Goal: Task Accomplishment & Management: Manage account settings

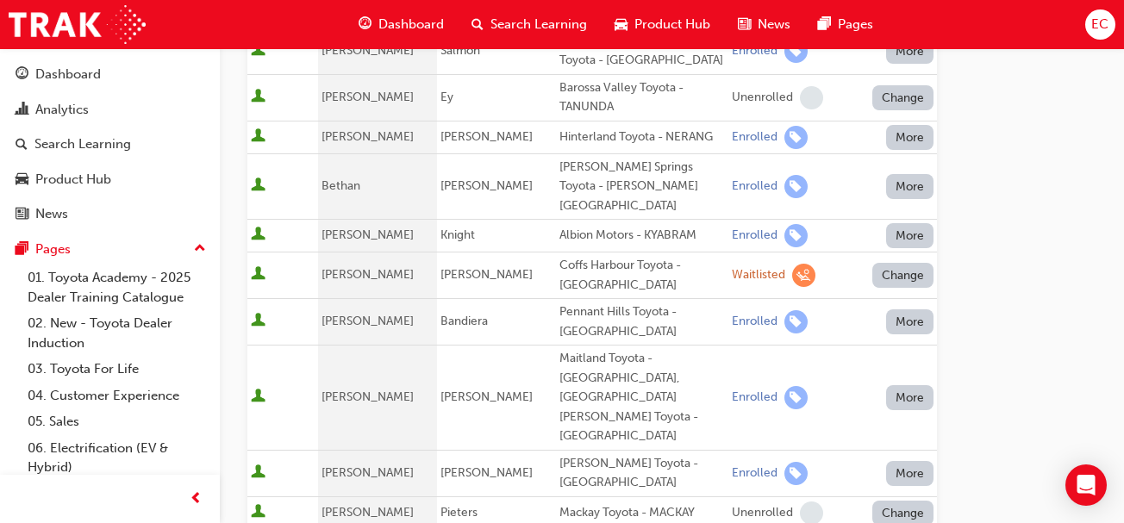
scroll to position [256, 0]
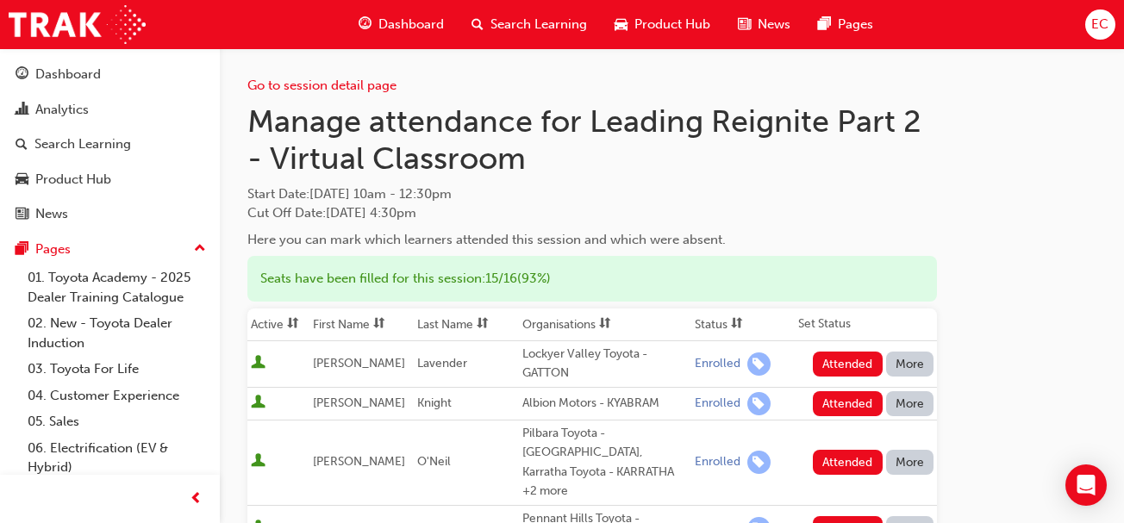
click at [357, 322] on th "First Name" at bounding box center [361, 325] width 104 height 33
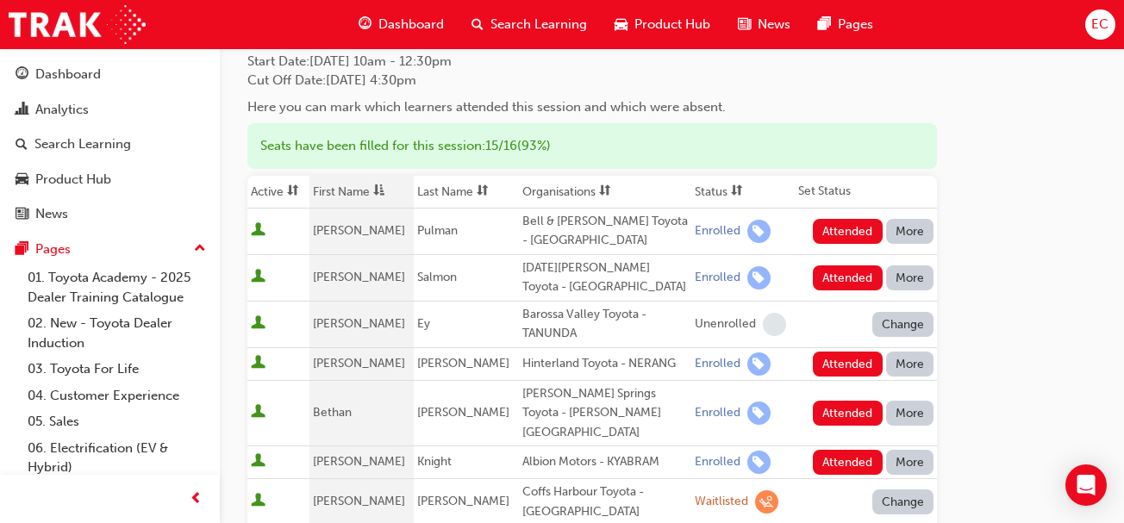
scroll to position [173, 0]
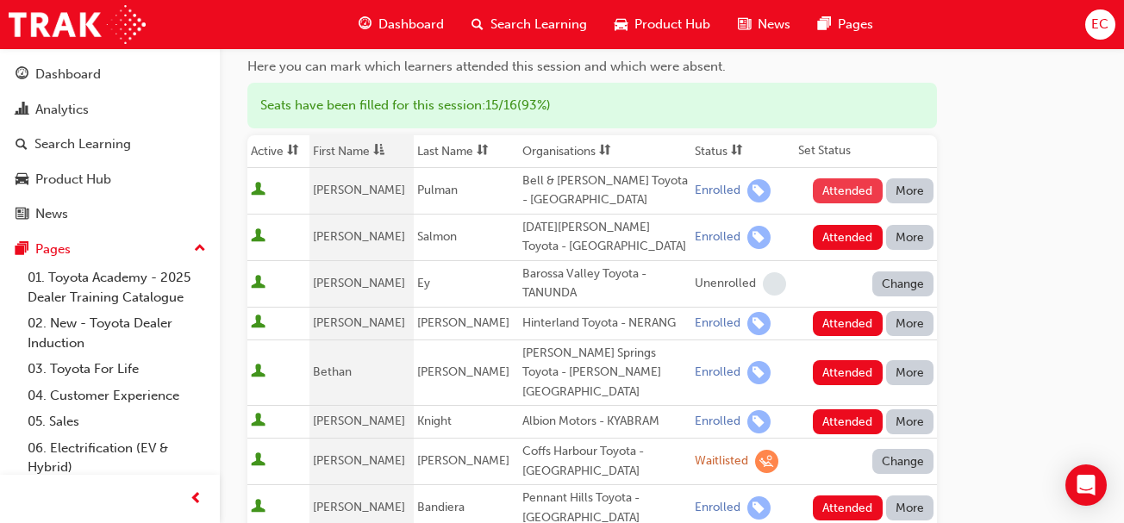
click at [832, 187] on button "Attended" at bounding box center [848, 190] width 70 height 25
click at [828, 239] on button "Attended" at bounding box center [848, 237] width 70 height 25
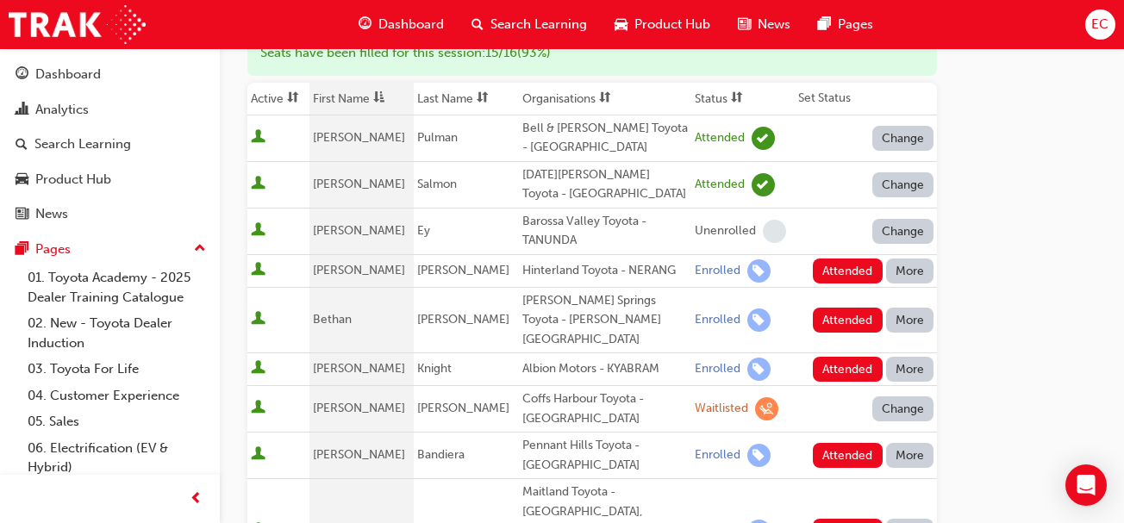
scroll to position [236, 0]
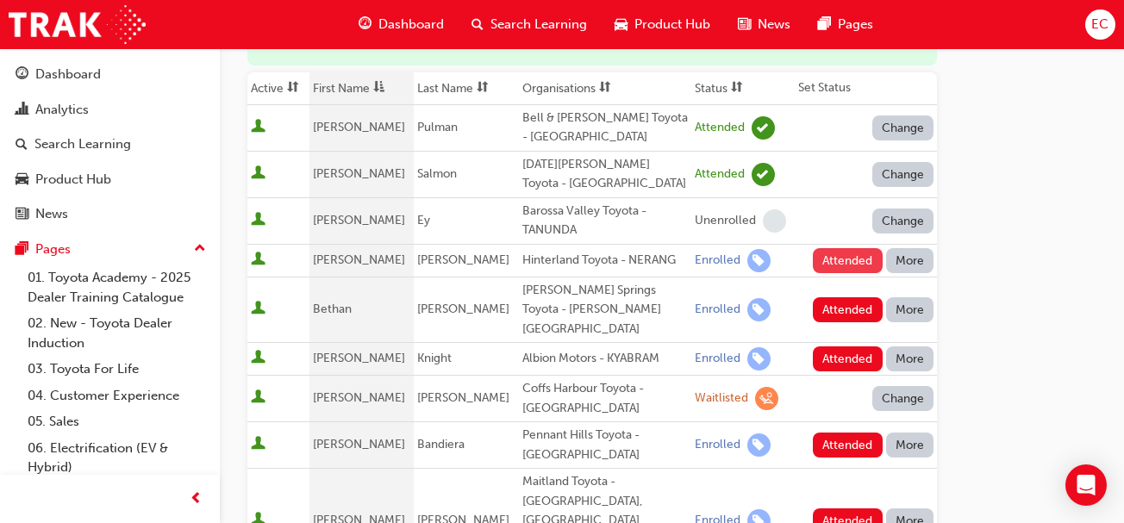
click at [834, 255] on button "Attended" at bounding box center [848, 260] width 70 height 25
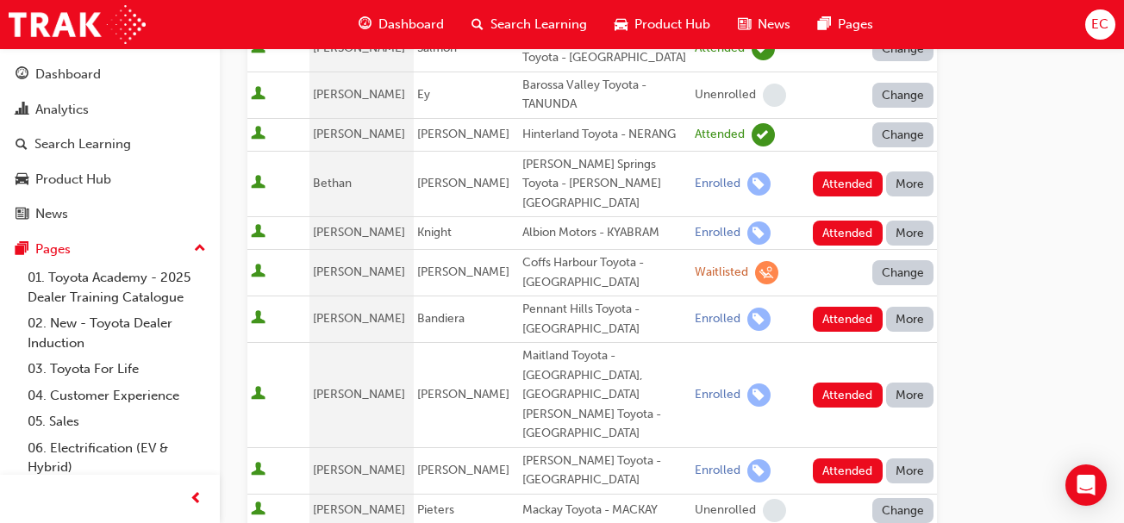
scroll to position [365, 0]
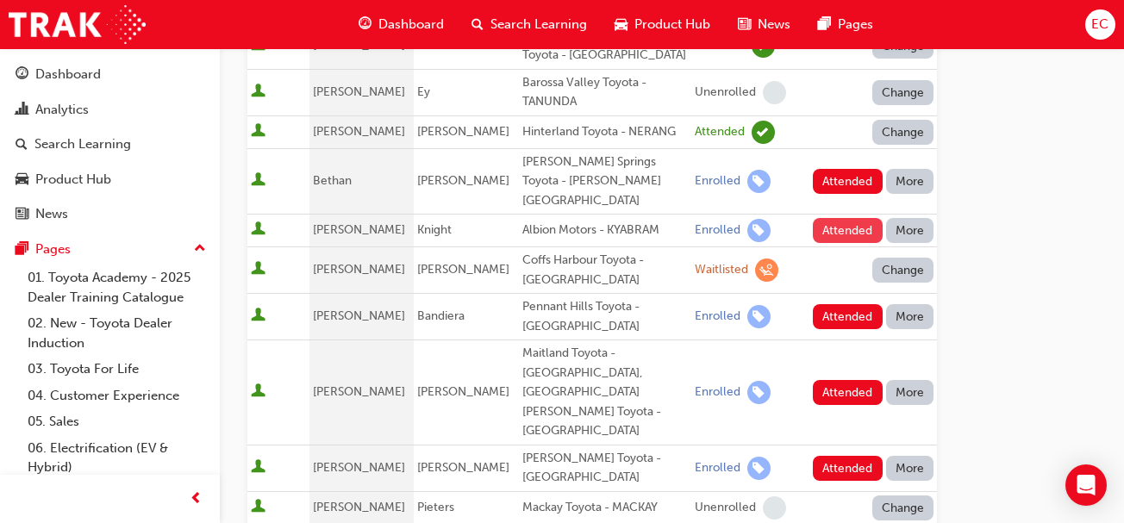
click at [853, 218] on button "Attended" at bounding box center [848, 230] width 70 height 25
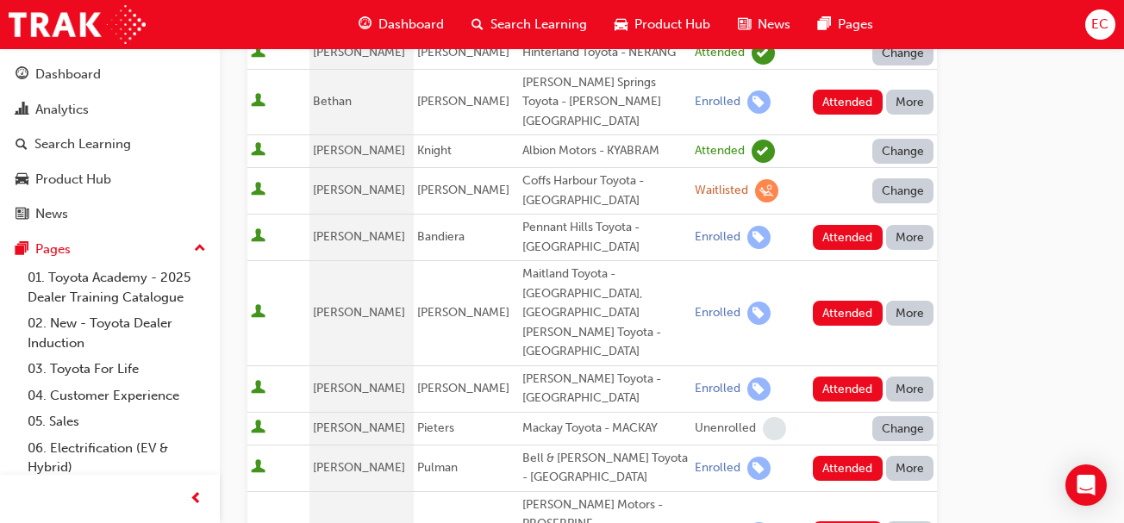
scroll to position [447, 0]
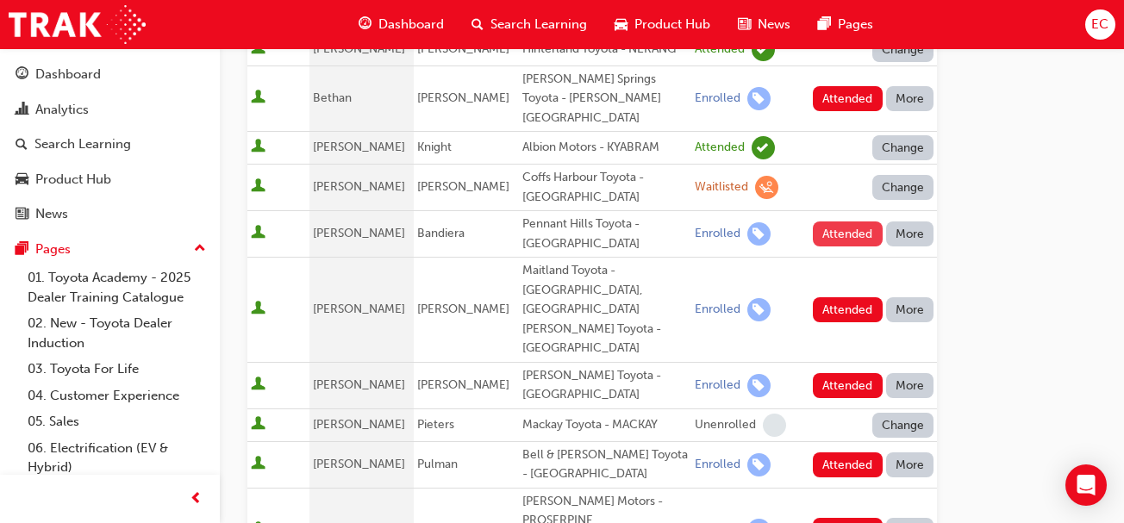
click at [847, 222] on button "Attended" at bounding box center [848, 234] width 70 height 25
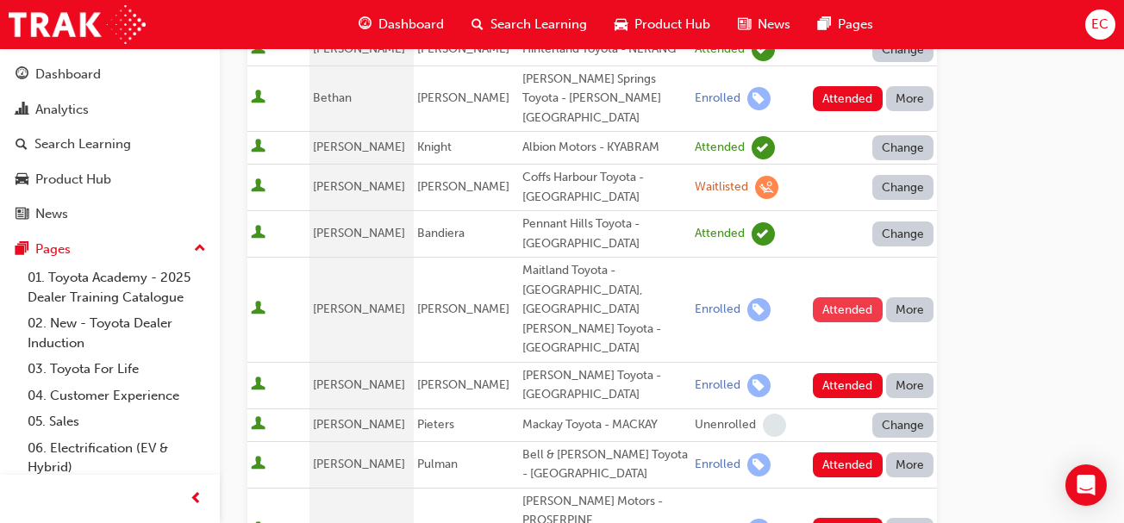
click at [851, 297] on button "Attended" at bounding box center [848, 309] width 70 height 25
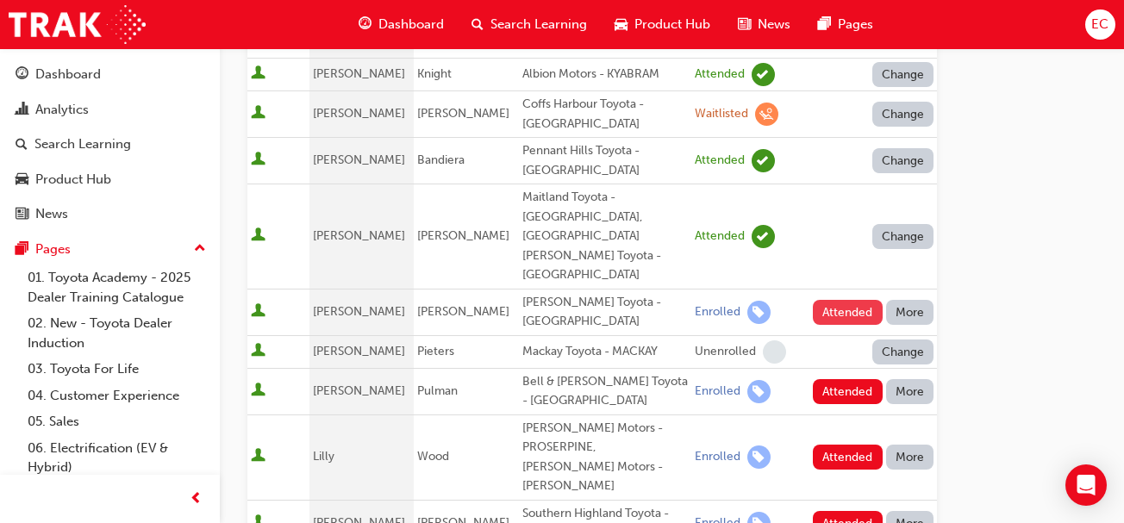
click at [834, 300] on button "Attended" at bounding box center [848, 312] width 70 height 25
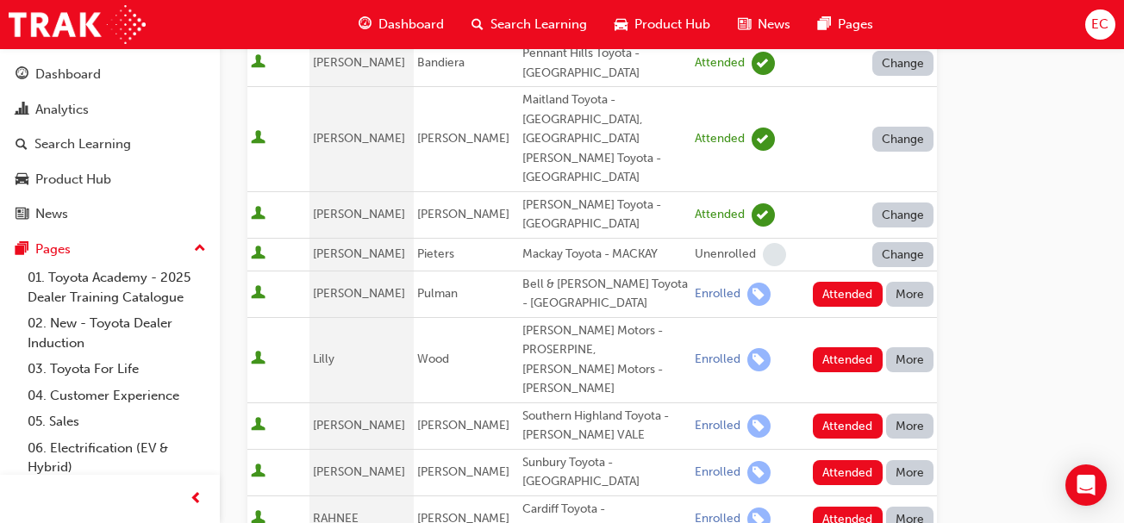
scroll to position [622, 0]
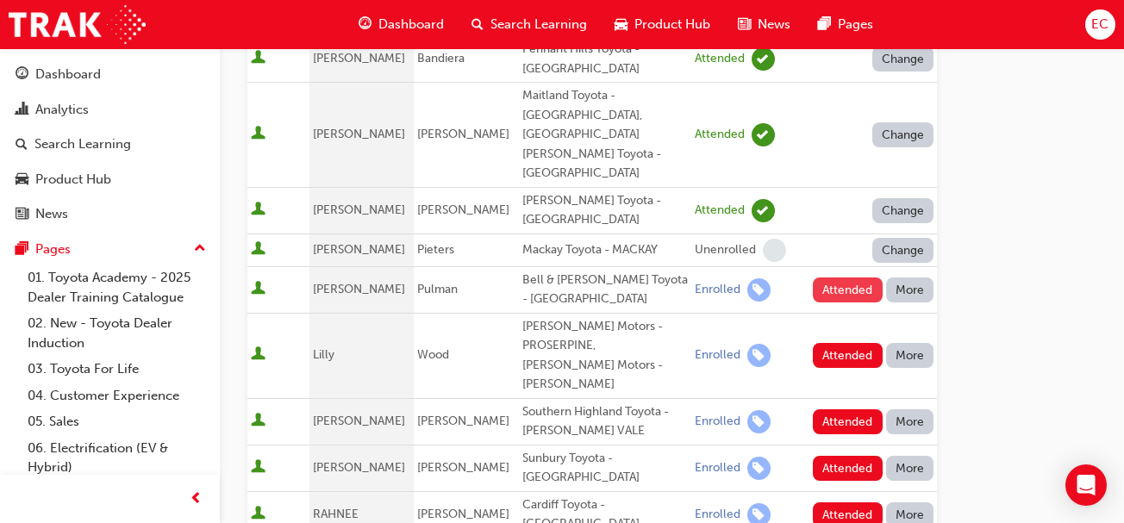
click at [847, 278] on button "Attended" at bounding box center [848, 290] width 70 height 25
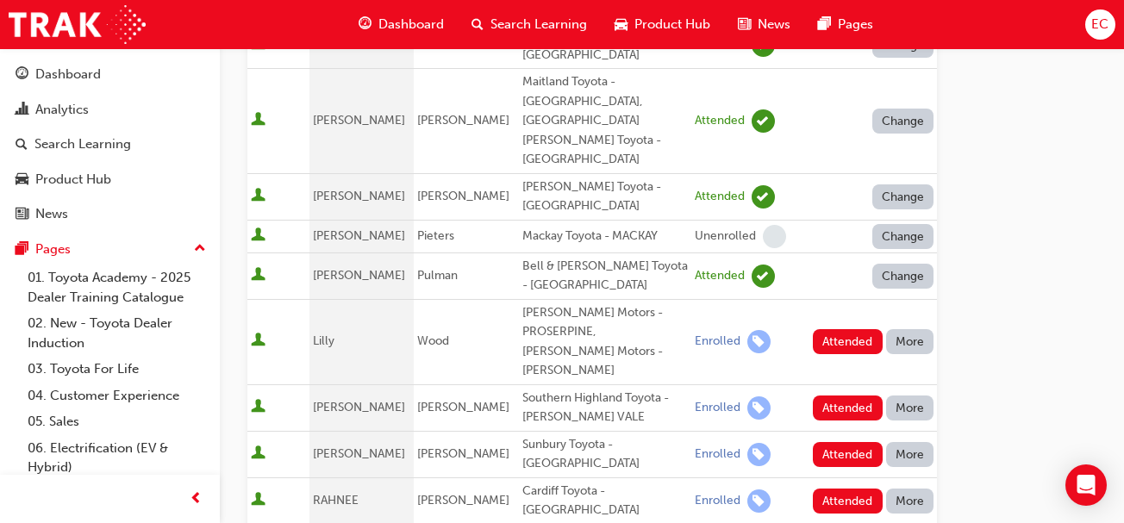
scroll to position [639, 0]
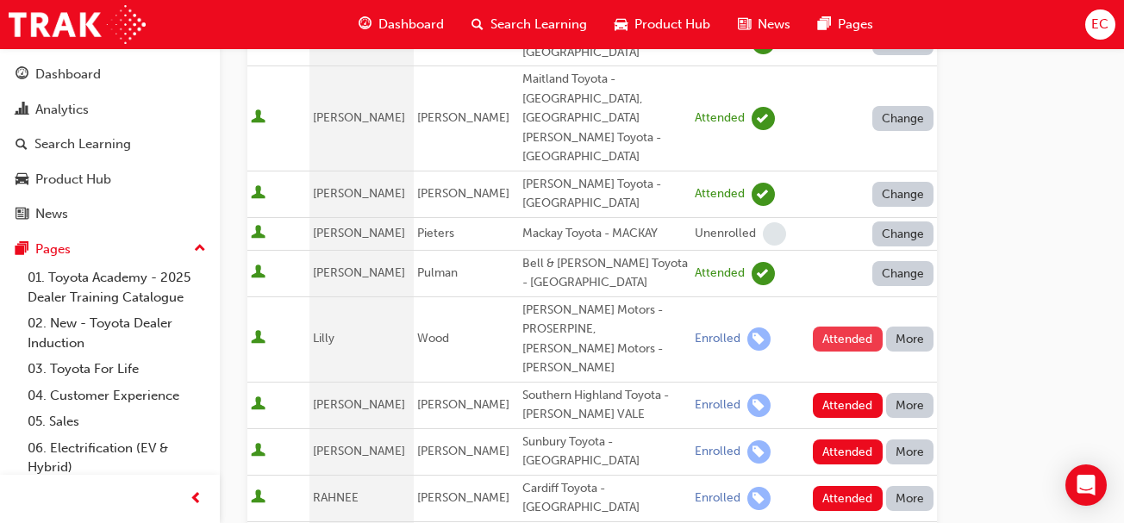
click at [851, 327] on button "Attended" at bounding box center [848, 339] width 70 height 25
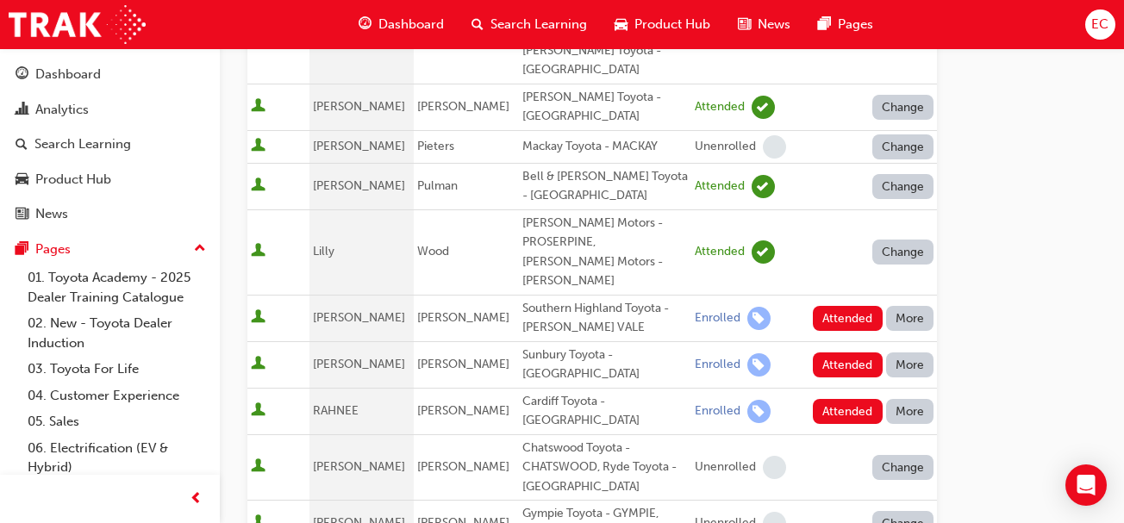
scroll to position [727, 0]
click at [838, 352] on button "Attended" at bounding box center [848, 364] width 70 height 25
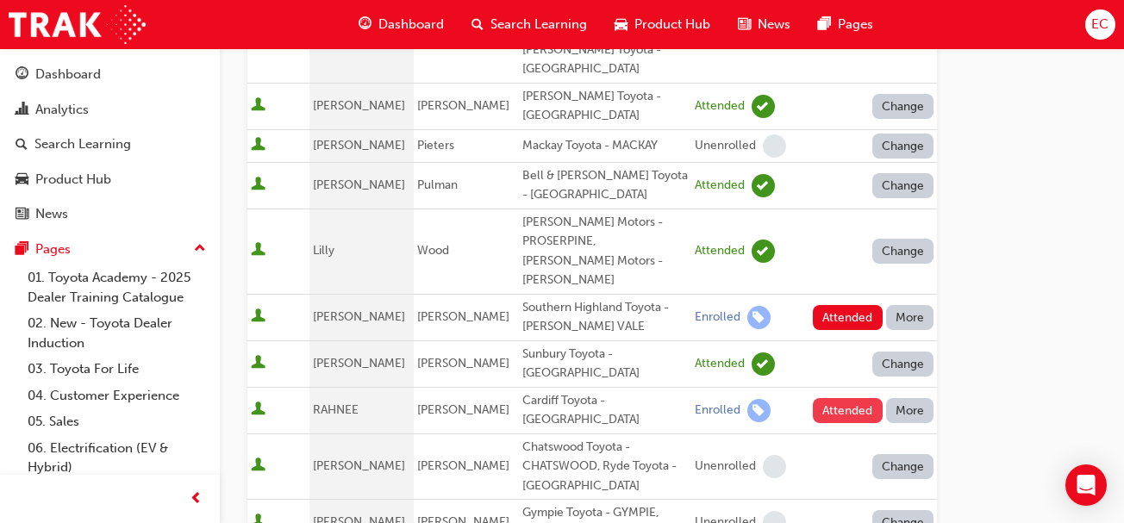
click at [832, 398] on button "Attended" at bounding box center [848, 410] width 70 height 25
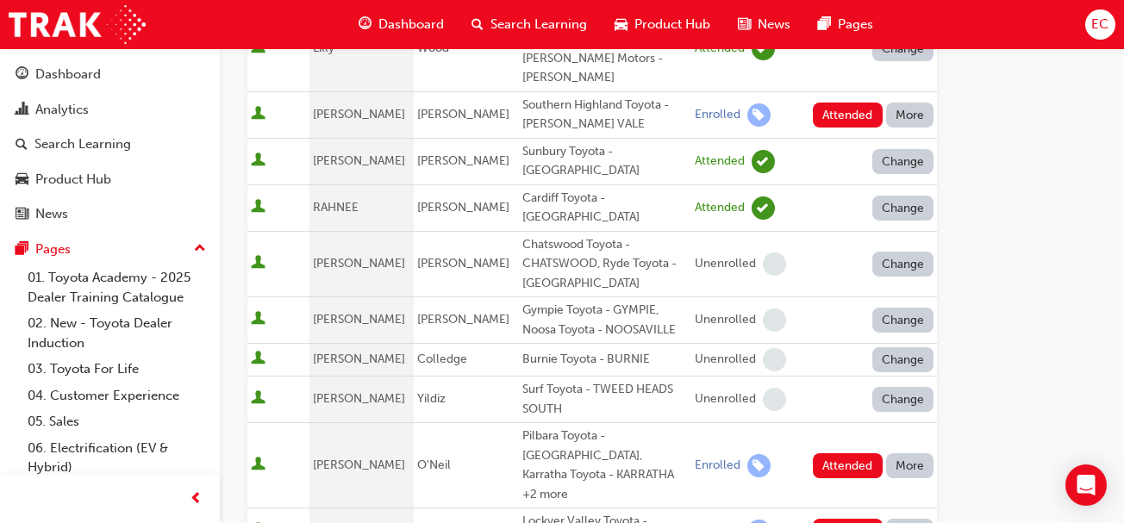
scroll to position [948, 0]
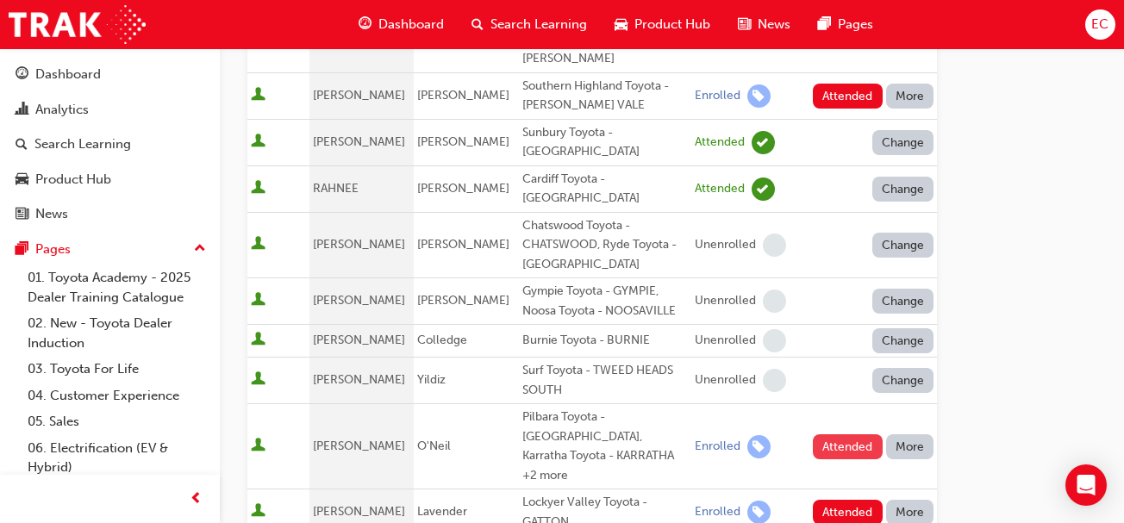
click at [857, 434] on button "Attended" at bounding box center [848, 446] width 70 height 25
click at [833, 500] on button "Attended" at bounding box center [848, 512] width 70 height 25
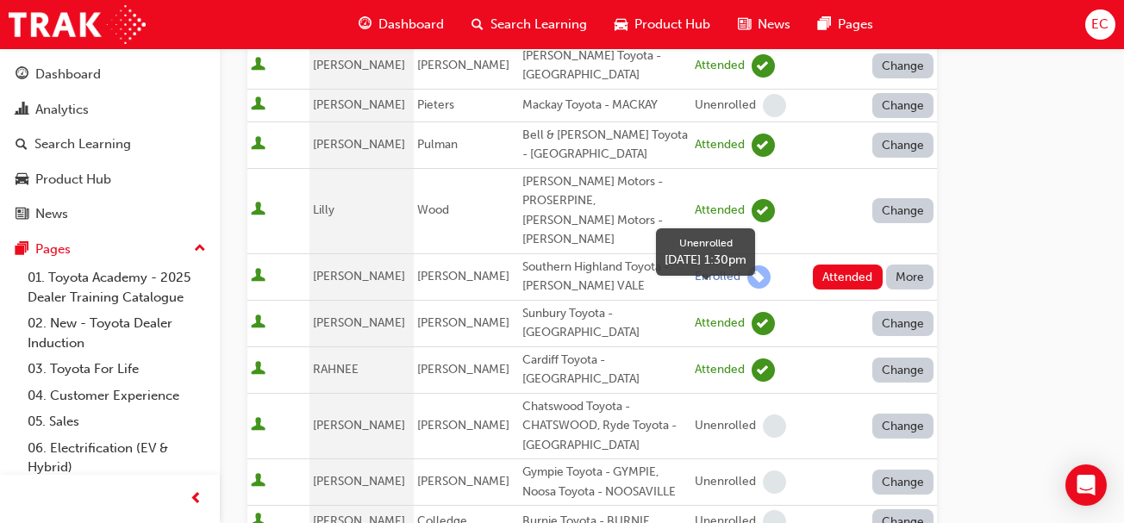
scroll to position [765, 0]
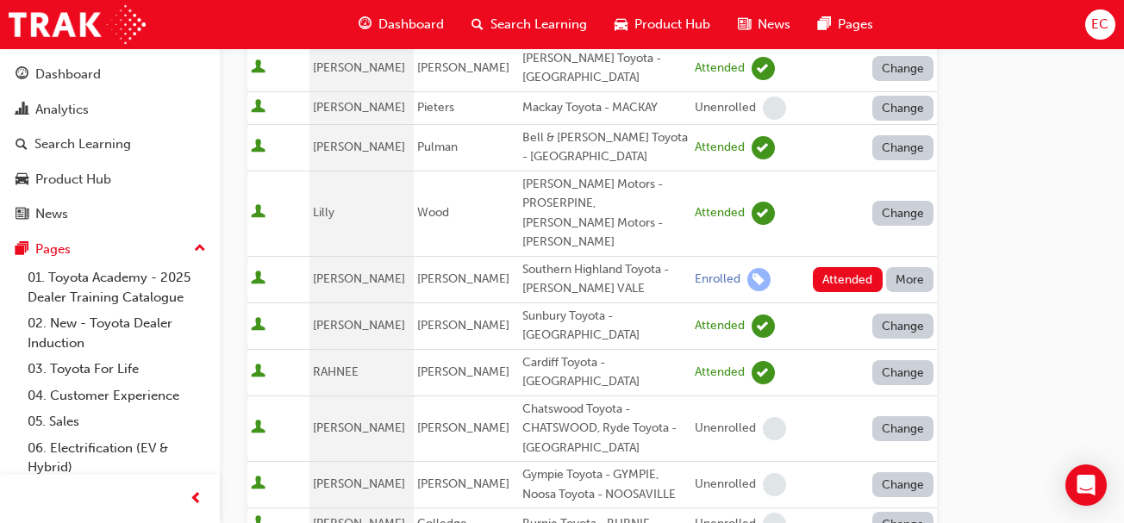
click at [919, 267] on button "More" at bounding box center [910, 279] width 48 height 25
click at [895, 213] on div "Absent" at bounding box center [885, 223] width 41 height 20
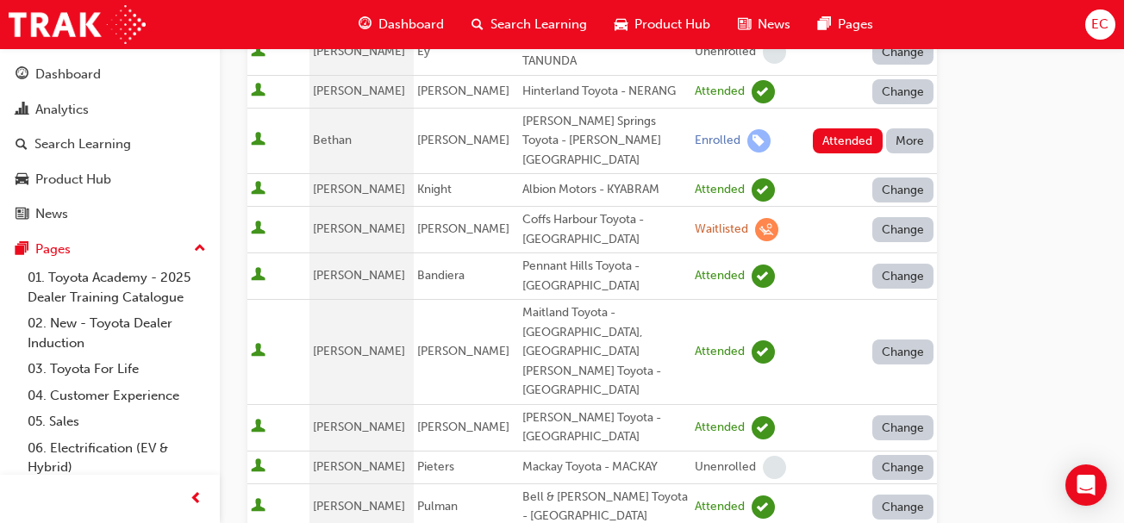
scroll to position [403, 0]
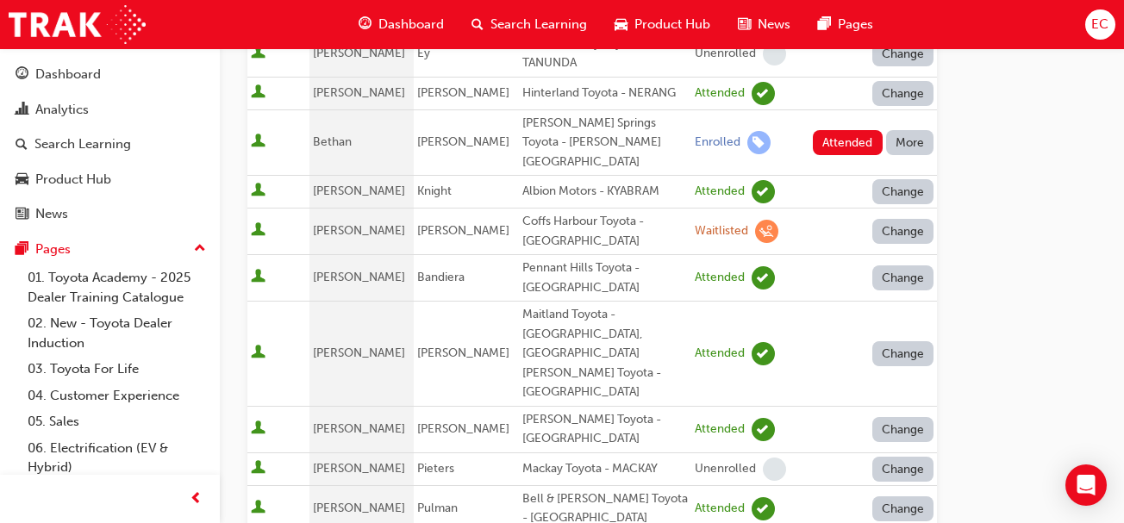
click at [900, 133] on button "More" at bounding box center [910, 142] width 48 height 25
click at [882, 184] on button "Absent" at bounding box center [909, 173] width 103 height 33
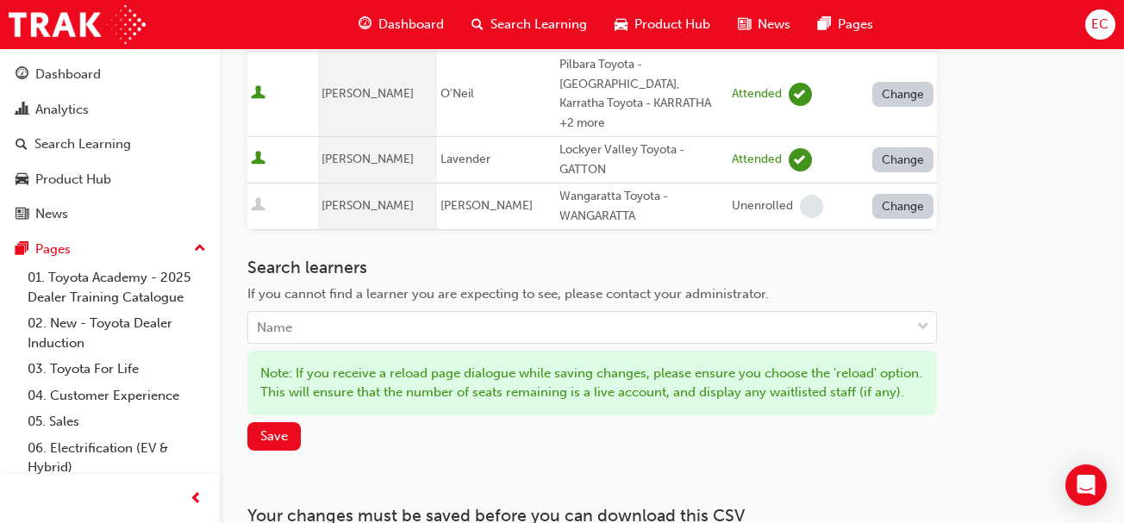
scroll to position [1333, 0]
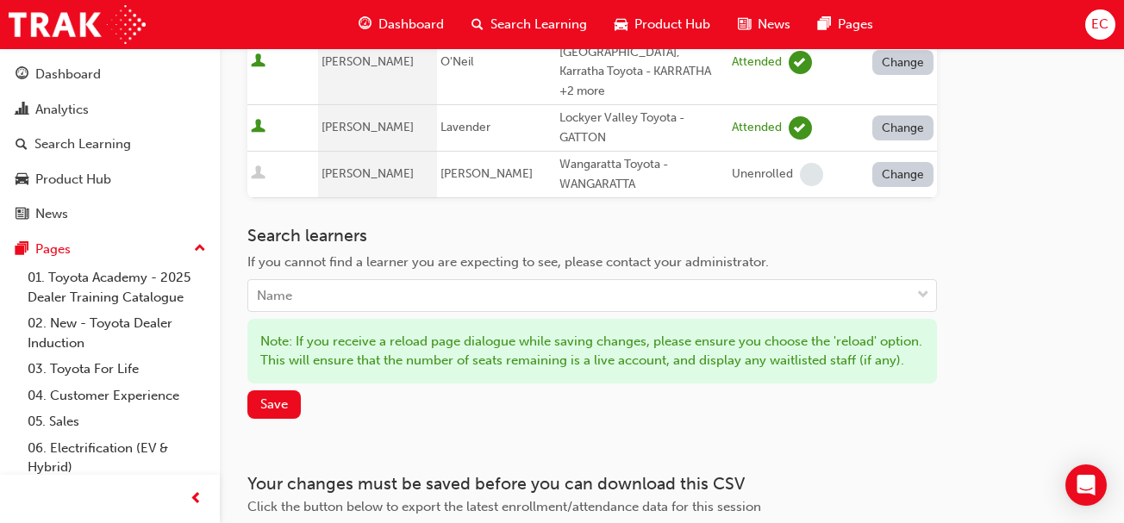
click at [263, 260] on div "Search learners If you cannot find a learner you are expecting to see, please c…" at bounding box center [592, 322] width 690 height 193
click at [270, 397] on span "Save" at bounding box center [274, 405] width 28 height 16
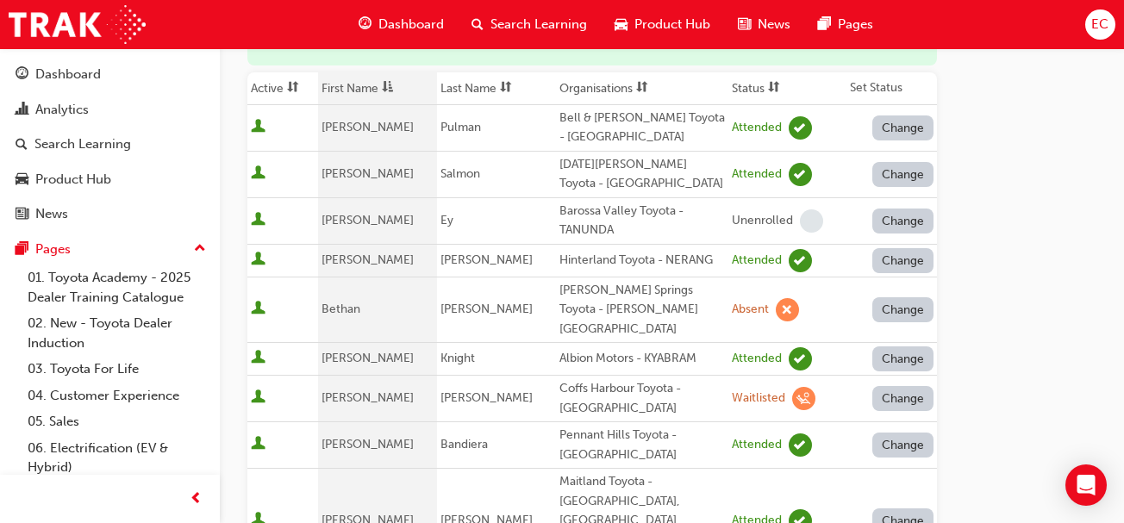
scroll to position [0, 0]
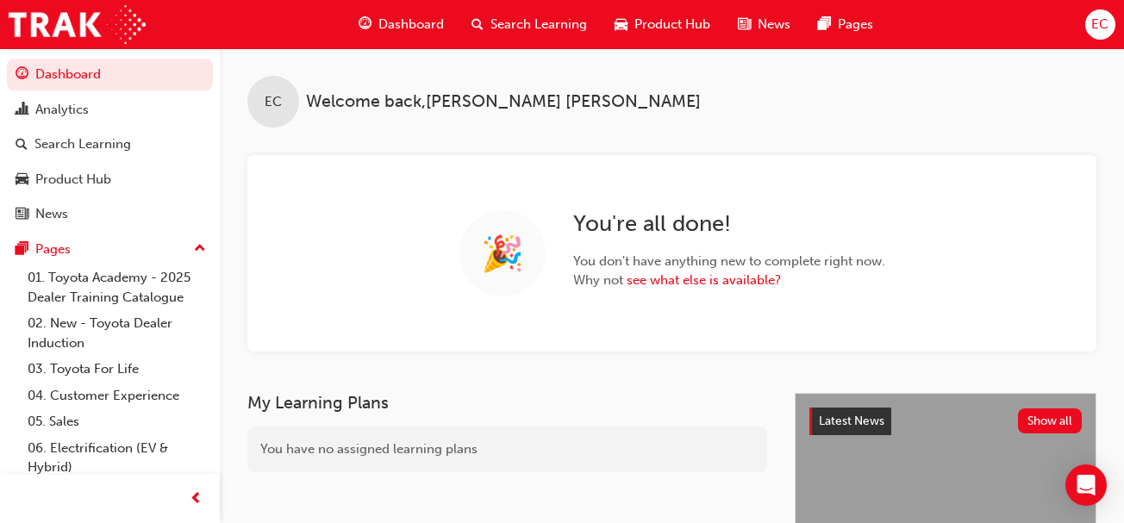
click at [541, 28] on span "Search Learning" at bounding box center [539, 25] width 97 height 20
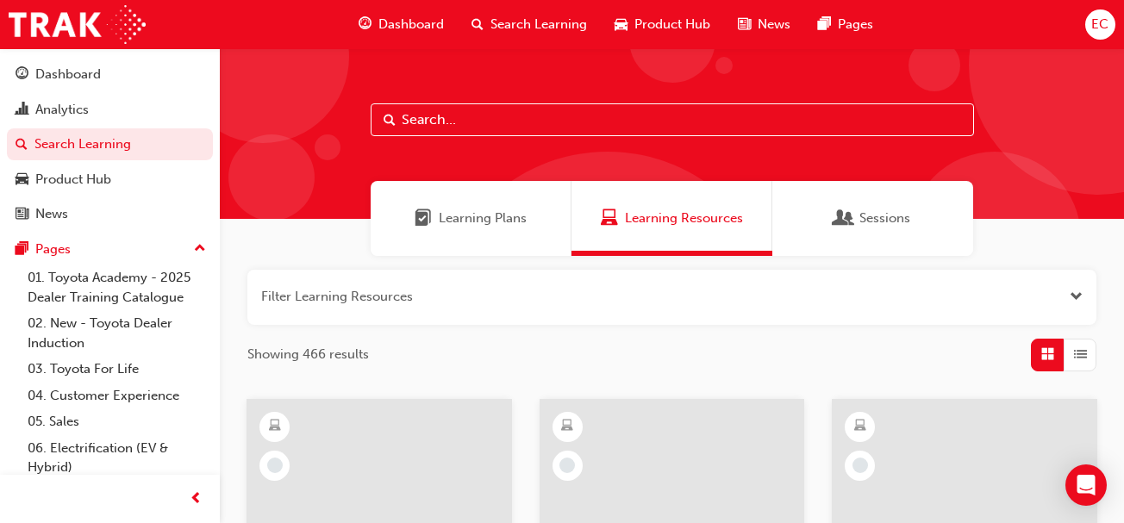
click at [458, 122] on input "text" at bounding box center [672, 119] width 603 height 33
type input "leading"
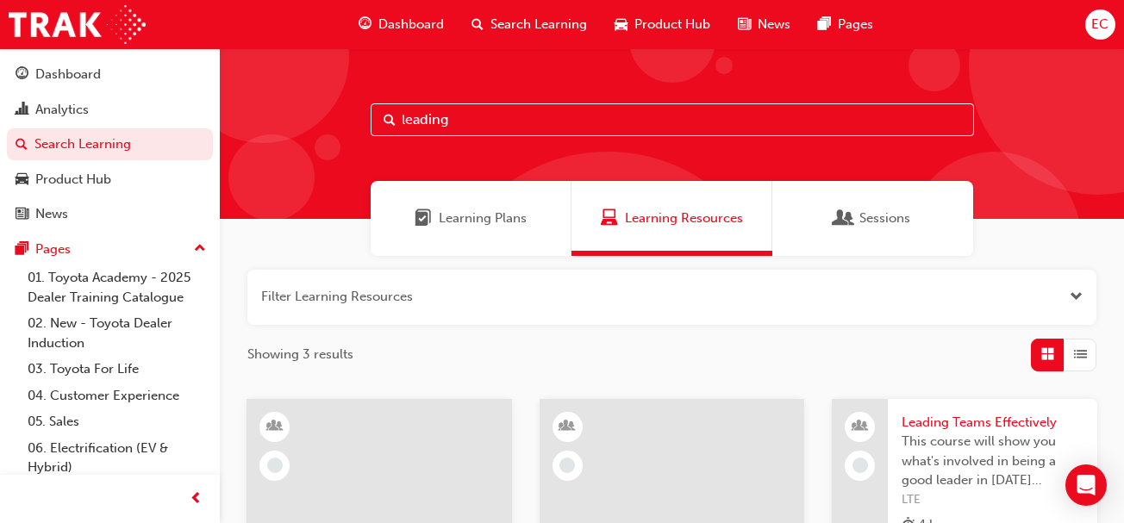
scroll to position [159, 0]
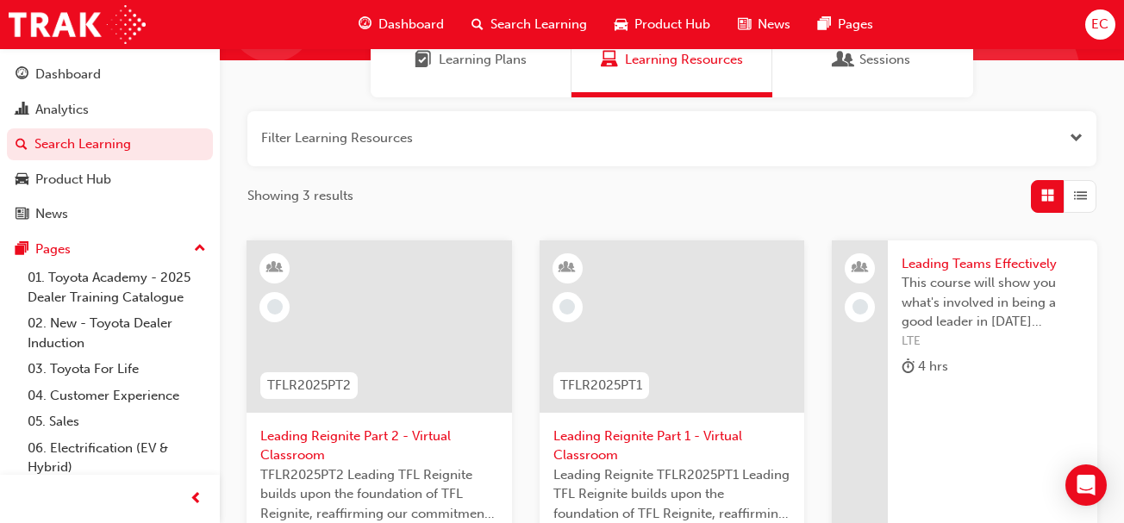
click at [372, 442] on span "Leading Reignite Part 2 - Virtual Classroom" at bounding box center [379, 446] width 238 height 39
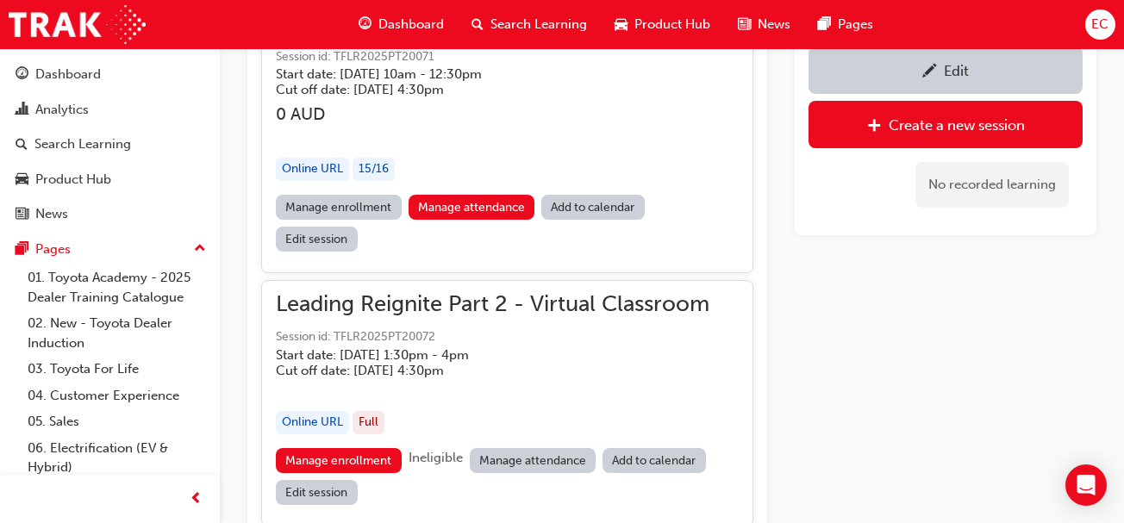
scroll to position [1443, 0]
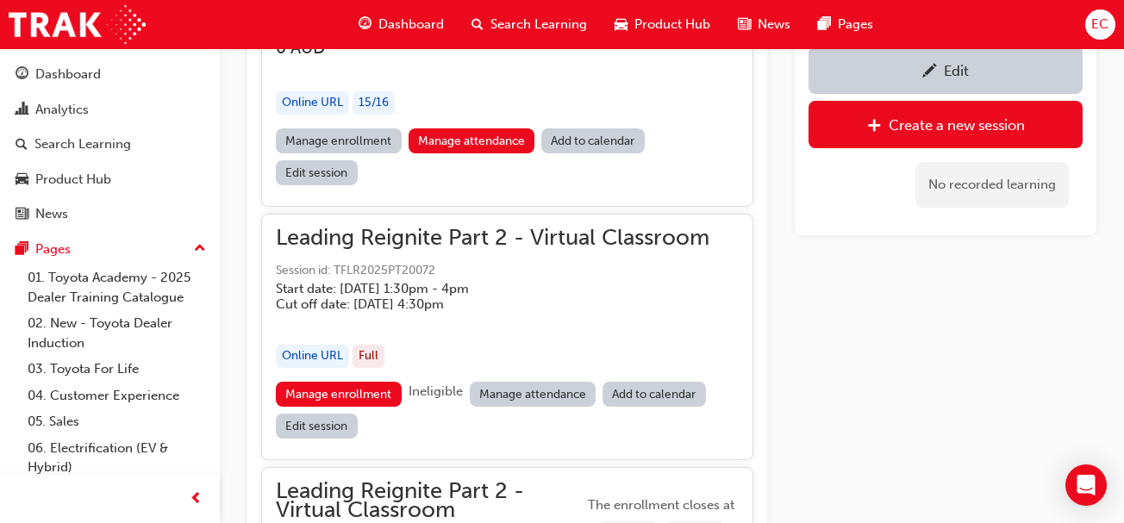
click at [561, 394] on link "Manage attendance" at bounding box center [533, 394] width 127 height 25
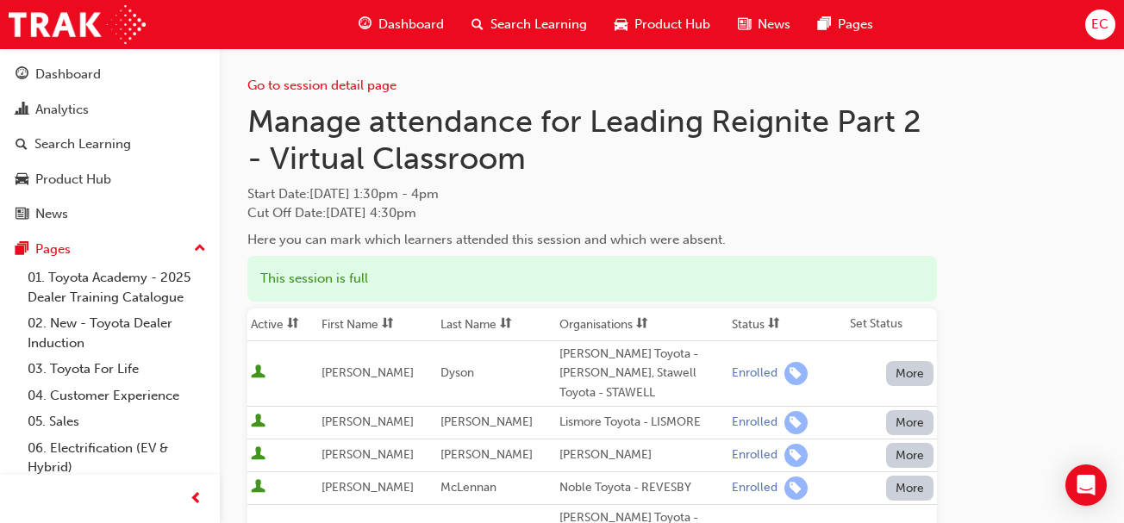
click at [357, 323] on th "First Name" at bounding box center [377, 325] width 119 height 33
